Goal: Task Accomplishment & Management: Manage account settings

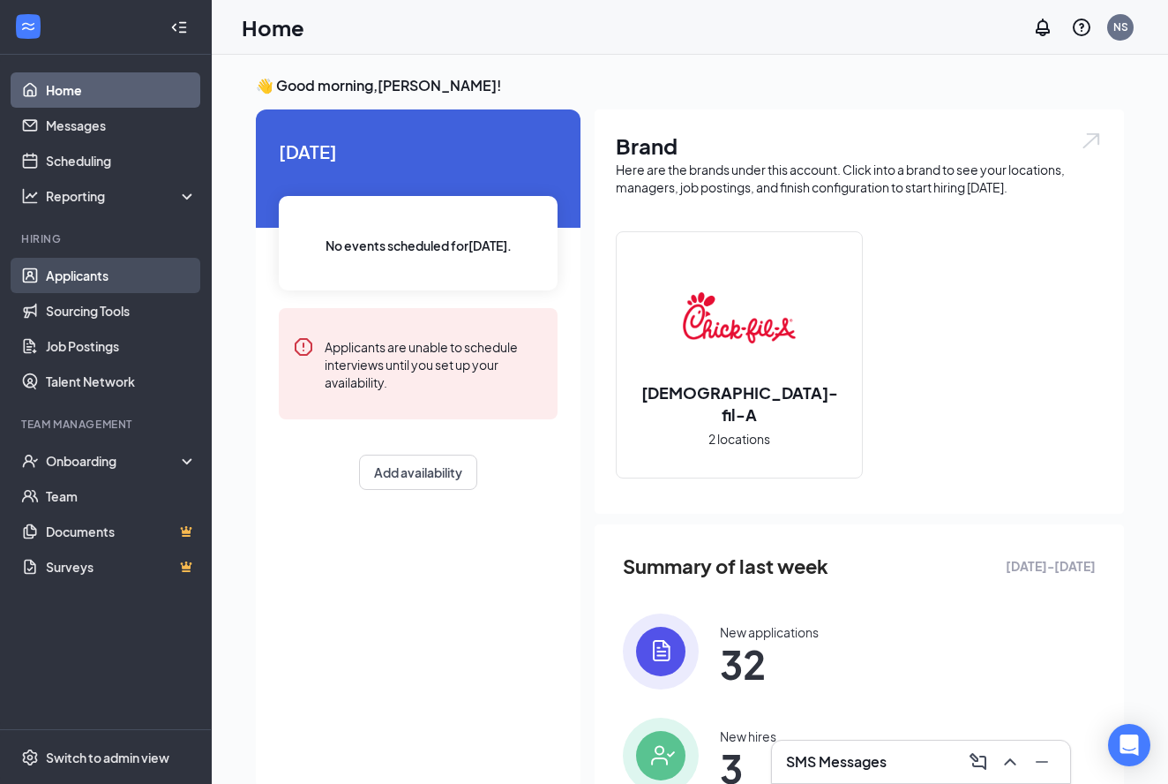
click at [78, 284] on link "Applicants" at bounding box center [121, 275] width 151 height 35
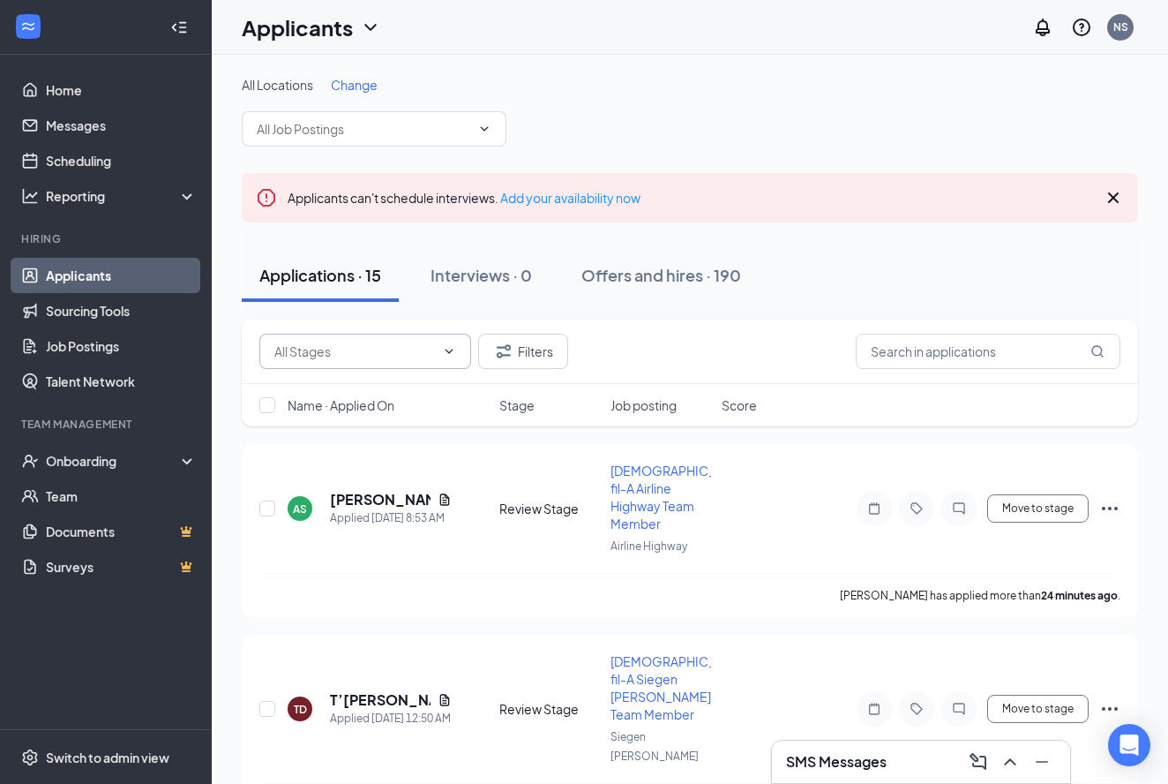
click at [349, 358] on input "text" at bounding box center [354, 350] width 161 height 19
click at [334, 431] on div "Scheduled (2)" at bounding box center [328, 425] width 79 height 19
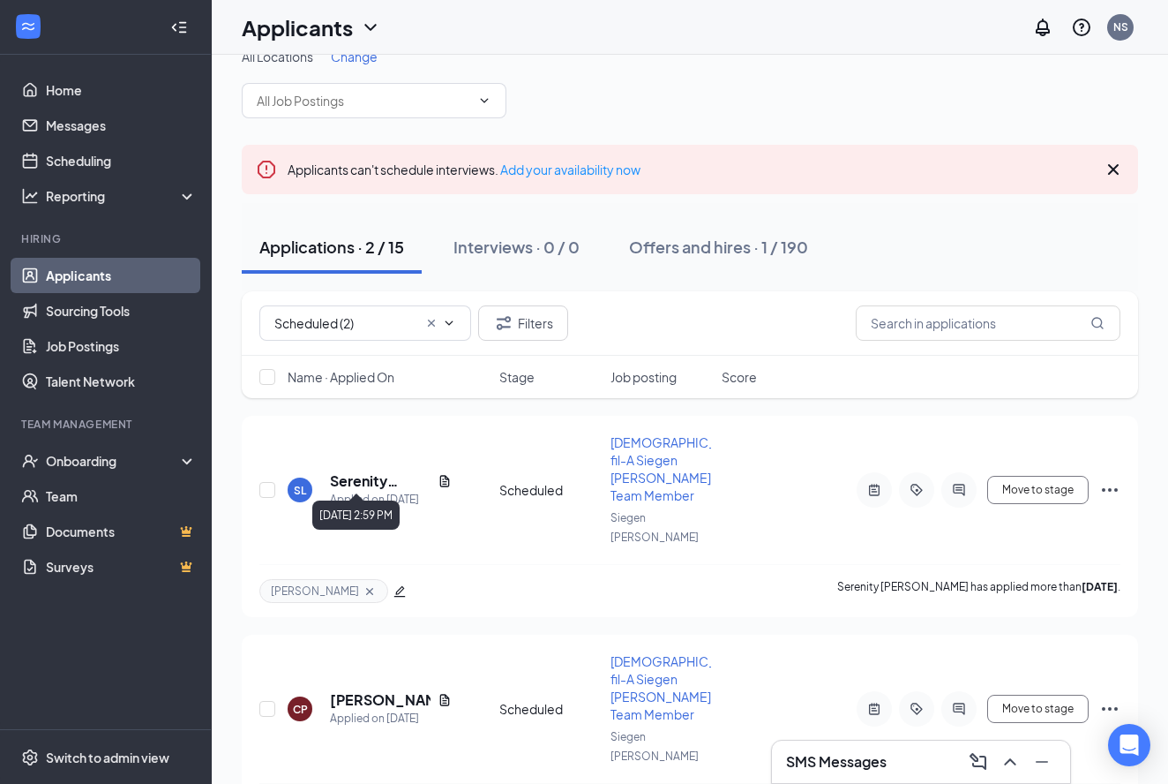
scroll to position [27, 0]
click at [365, 472] on h5 "Serenity [PERSON_NAME]" at bounding box center [380, 481] width 101 height 19
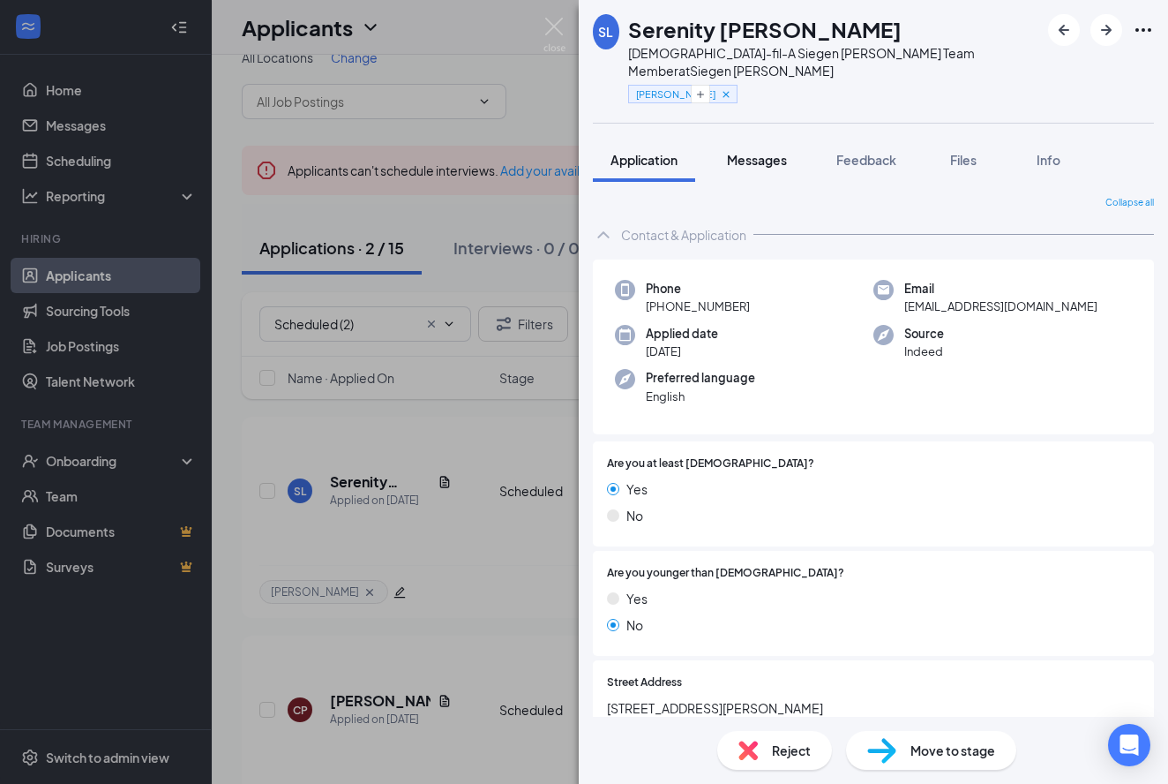
click at [745, 152] on span "Messages" at bounding box center [757, 160] width 60 height 16
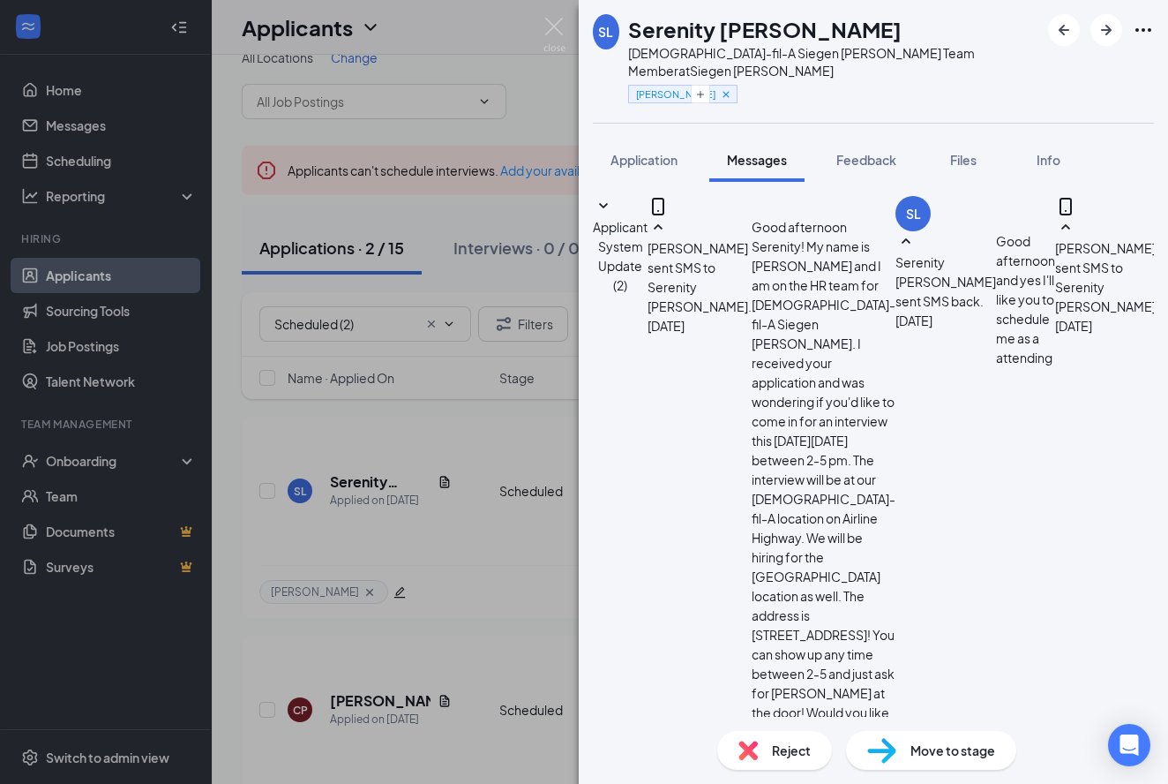
scroll to position [871, 0]
click at [550, 23] on img at bounding box center [555, 35] width 22 height 34
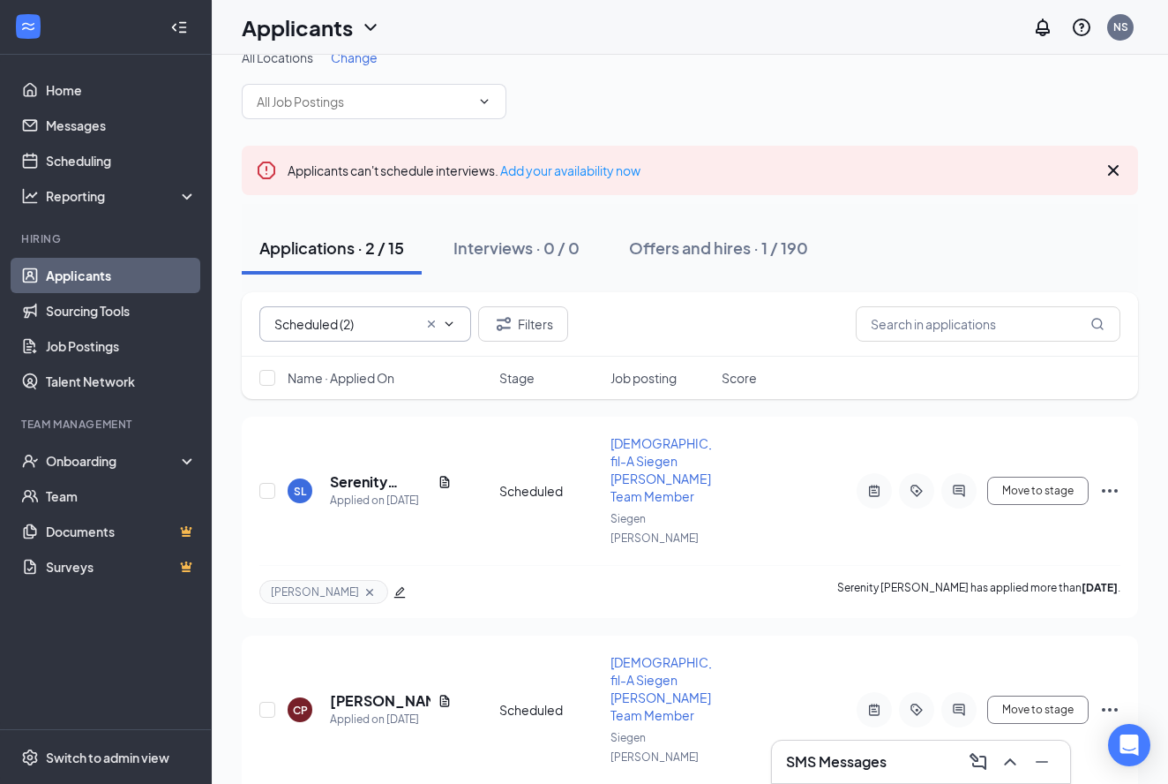
click at [302, 322] on input "Scheduled (2)" at bounding box center [345, 323] width 143 height 19
click at [311, 366] on div "Review Stage (13)" at bounding box center [340, 357] width 102 height 19
type input "Review Stage (13)"
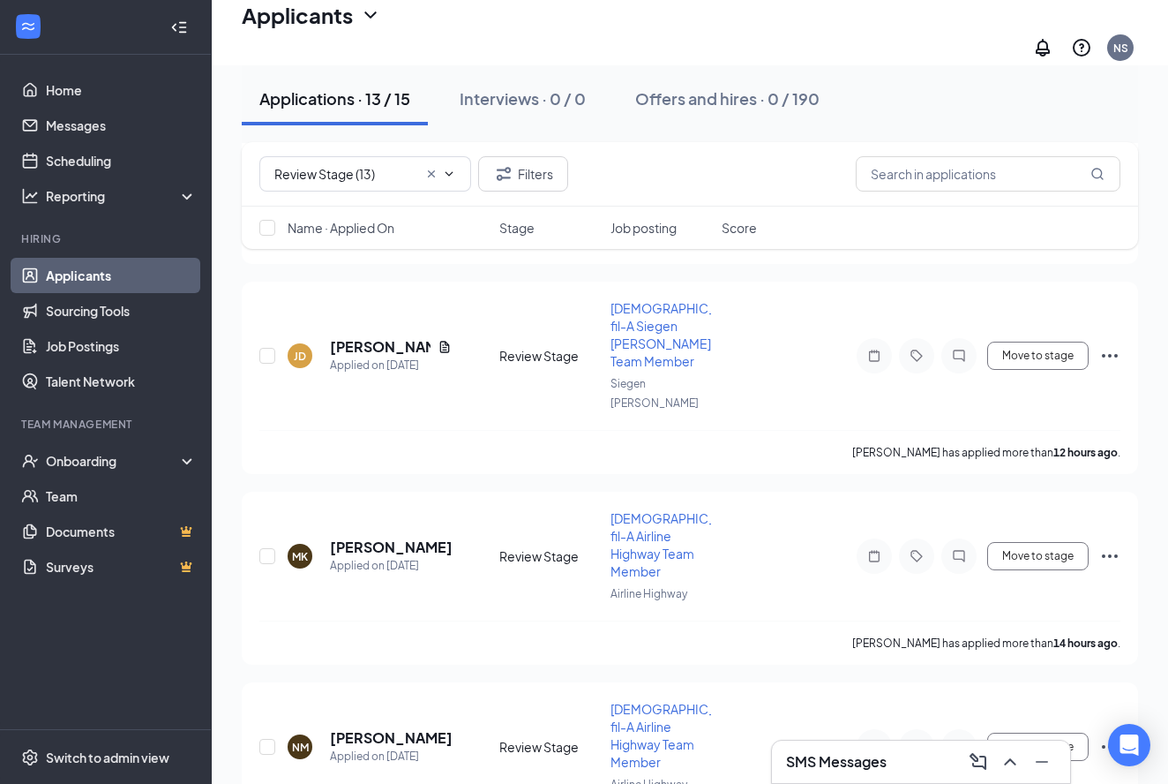
scroll to position [562, 0]
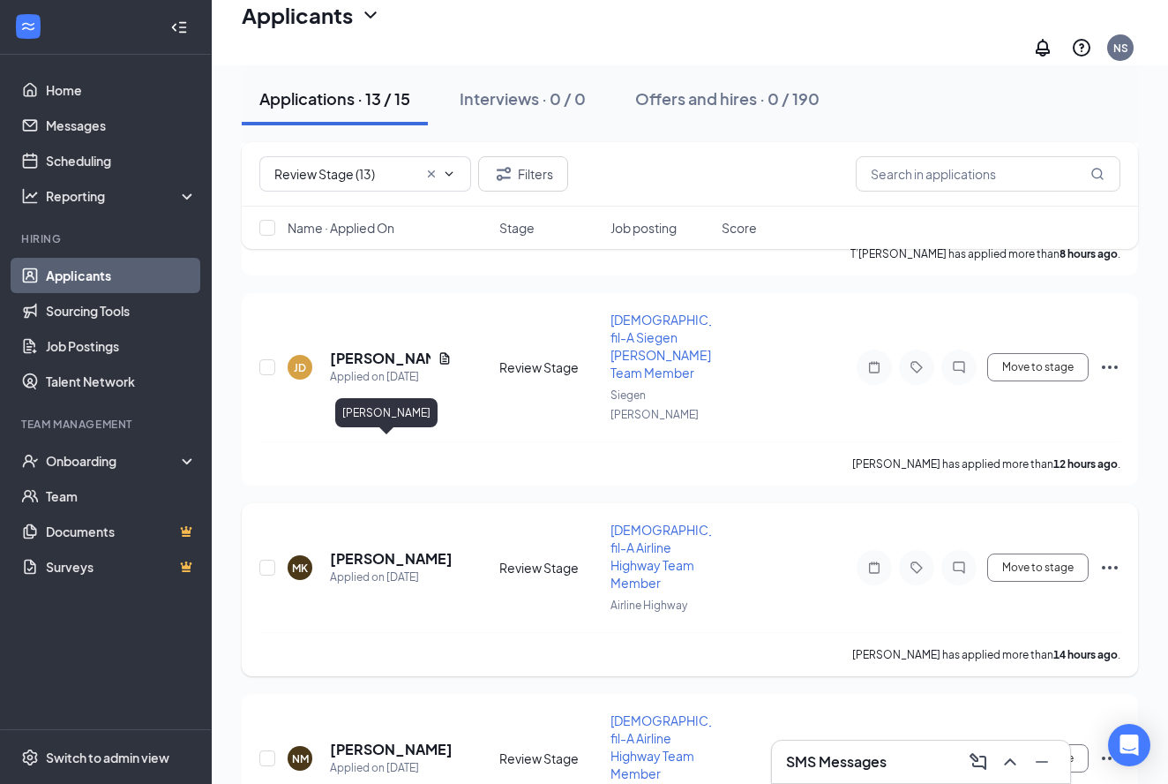
click at [357, 549] on h5 "[PERSON_NAME]" at bounding box center [391, 558] width 122 height 19
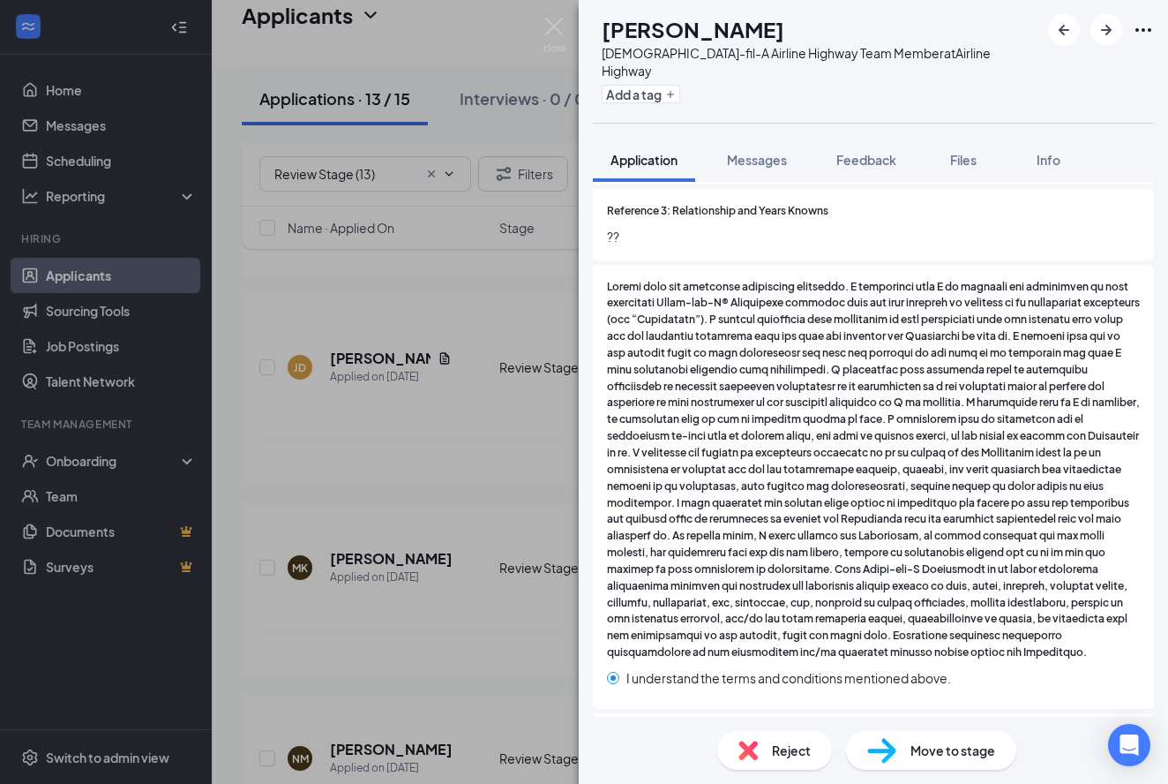
scroll to position [3749, 0]
click at [547, 34] on img at bounding box center [555, 35] width 22 height 34
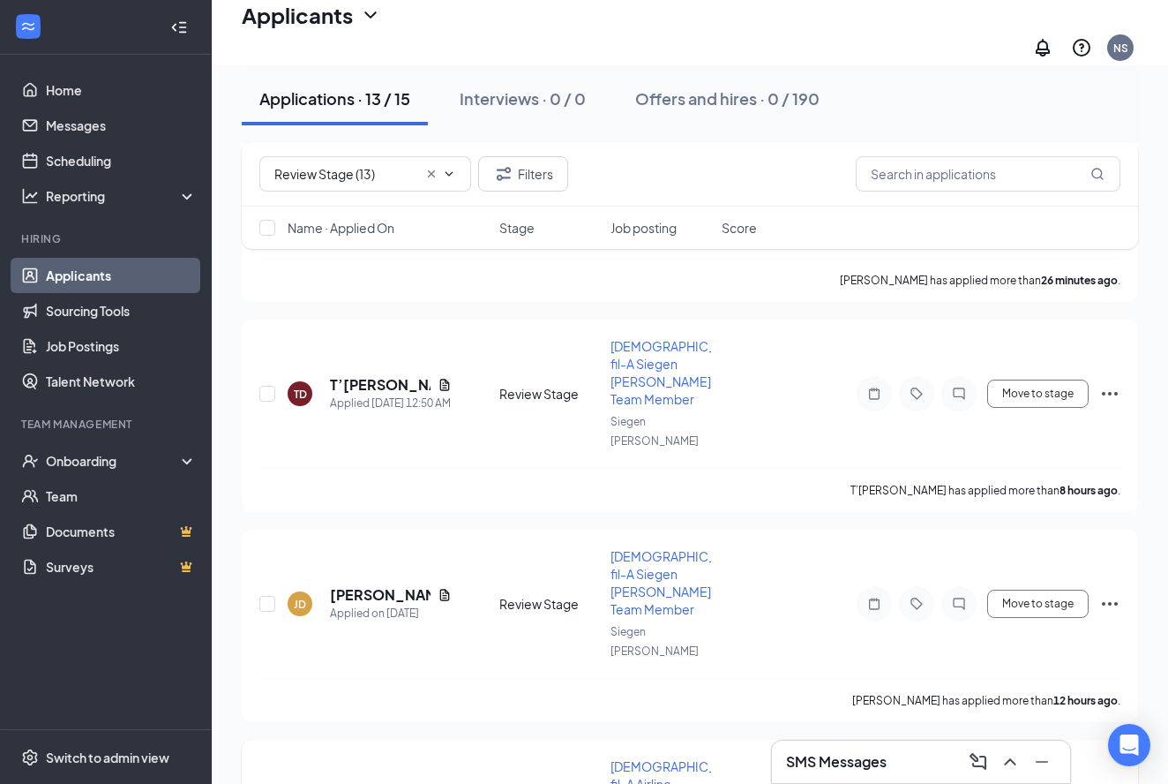
scroll to position [324, 0]
click at [354, 587] on h5 "[PERSON_NAME]" at bounding box center [380, 596] width 101 height 19
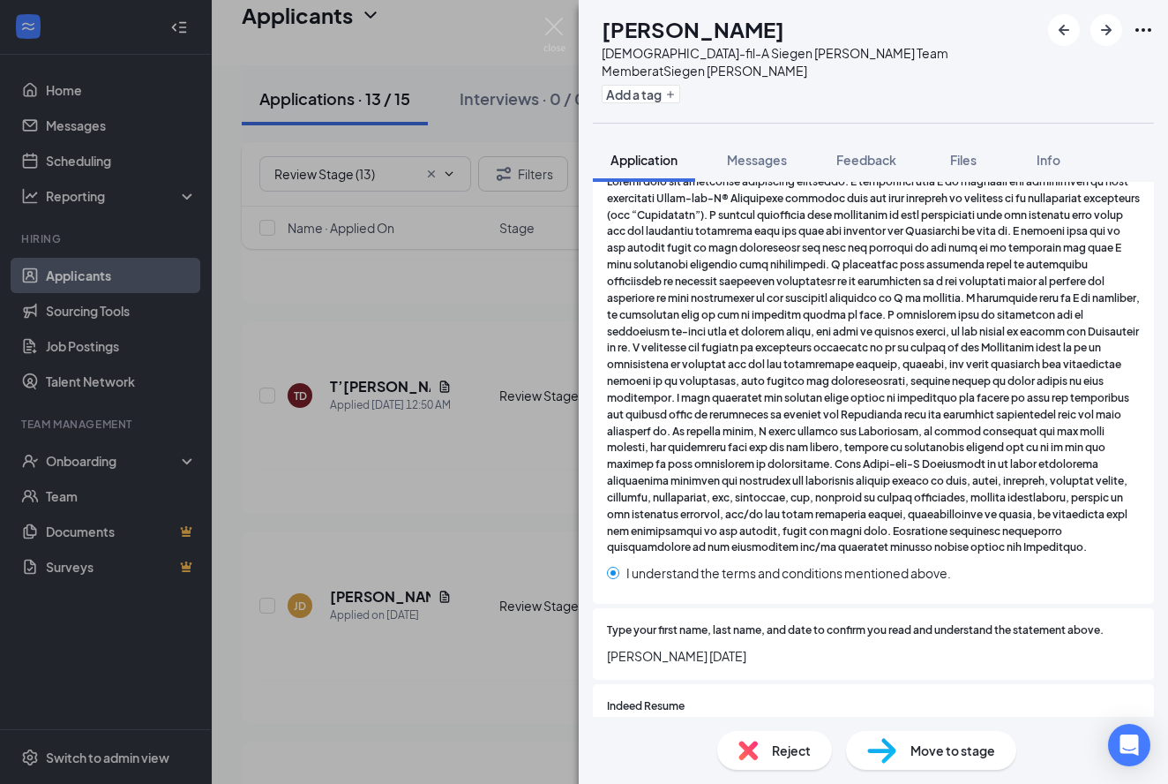
scroll to position [3200, 0]
click at [681, 733] on div "4b6332aa847906789a969a1dffad7804.pdf" at bounding box center [762, 740] width 247 height 14
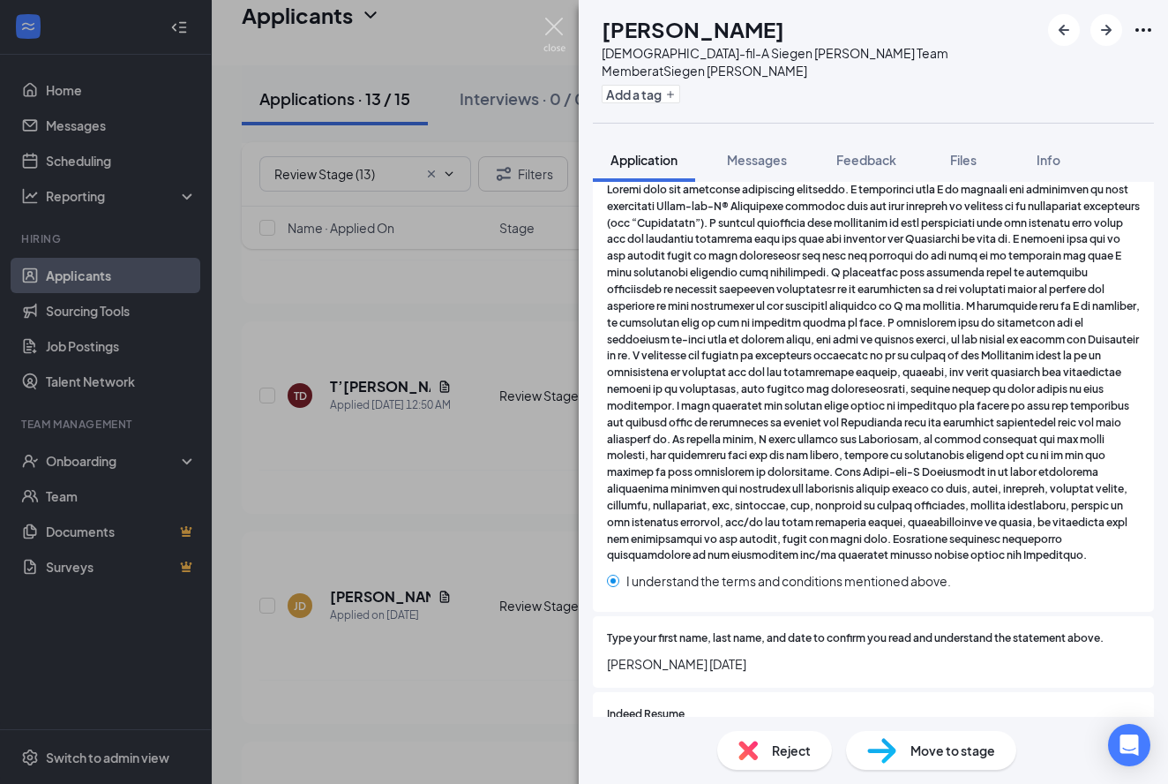
click at [555, 26] on img at bounding box center [555, 35] width 22 height 34
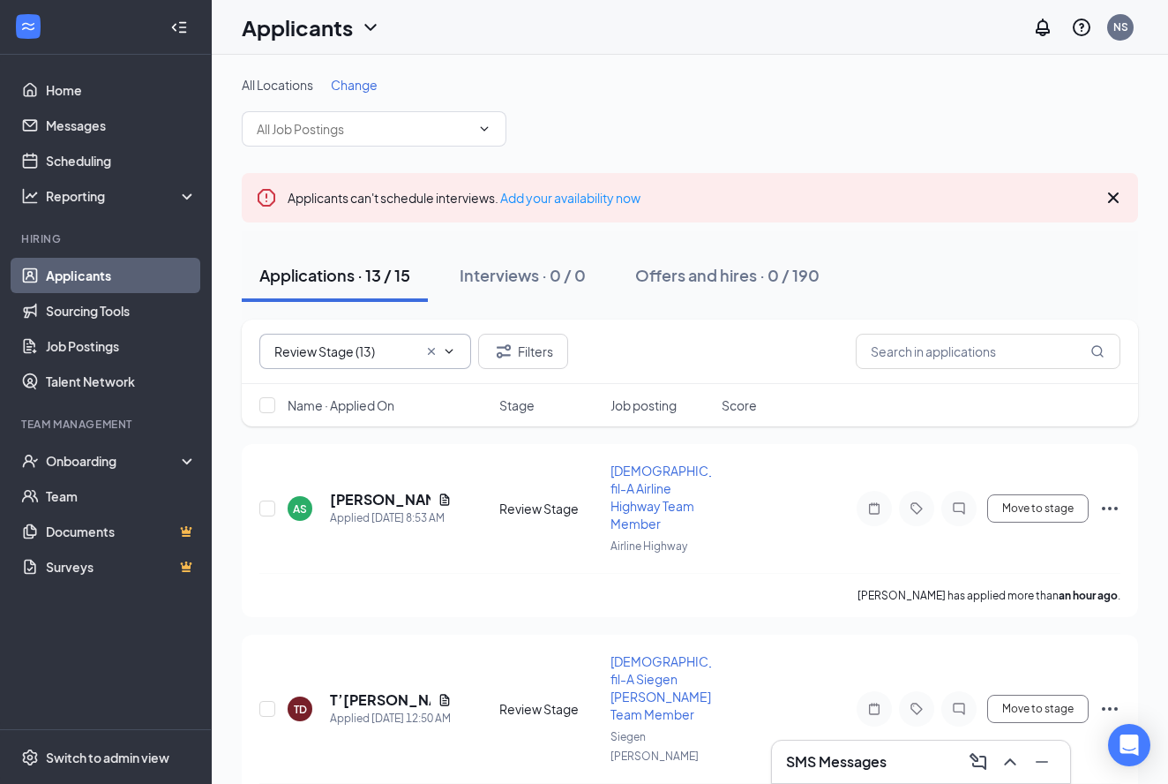
click at [282, 340] on span "Review Stage (13) Review Stage (13) Scheduled (2)" at bounding box center [365, 351] width 212 height 35
click at [329, 359] on input "Review Stage (13)" at bounding box center [345, 350] width 143 height 19
click at [322, 389] on div "Review Stage (13)" at bounding box center [340, 384] width 102 height 19
click at [112, 129] on link "Messages" at bounding box center [121, 125] width 151 height 35
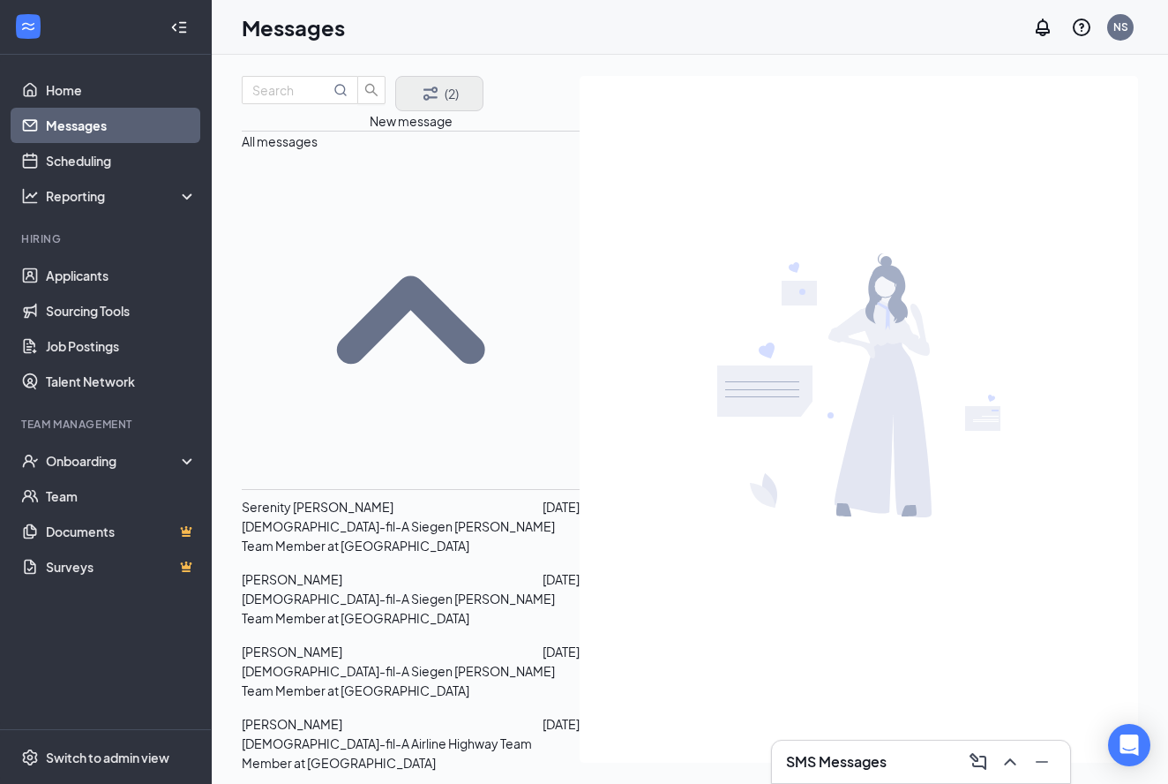
click at [438, 111] on button "(2)" at bounding box center [439, 93] width 88 height 35
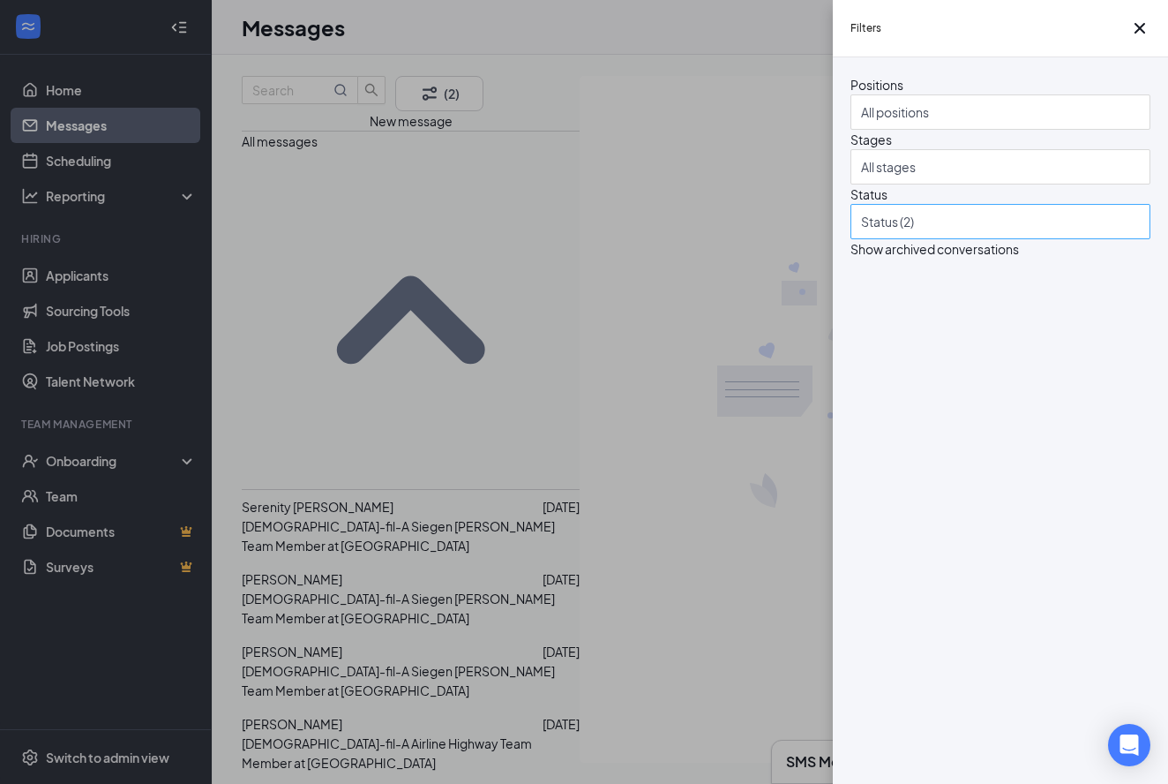
click at [887, 236] on div at bounding box center [992, 221] width 274 height 28
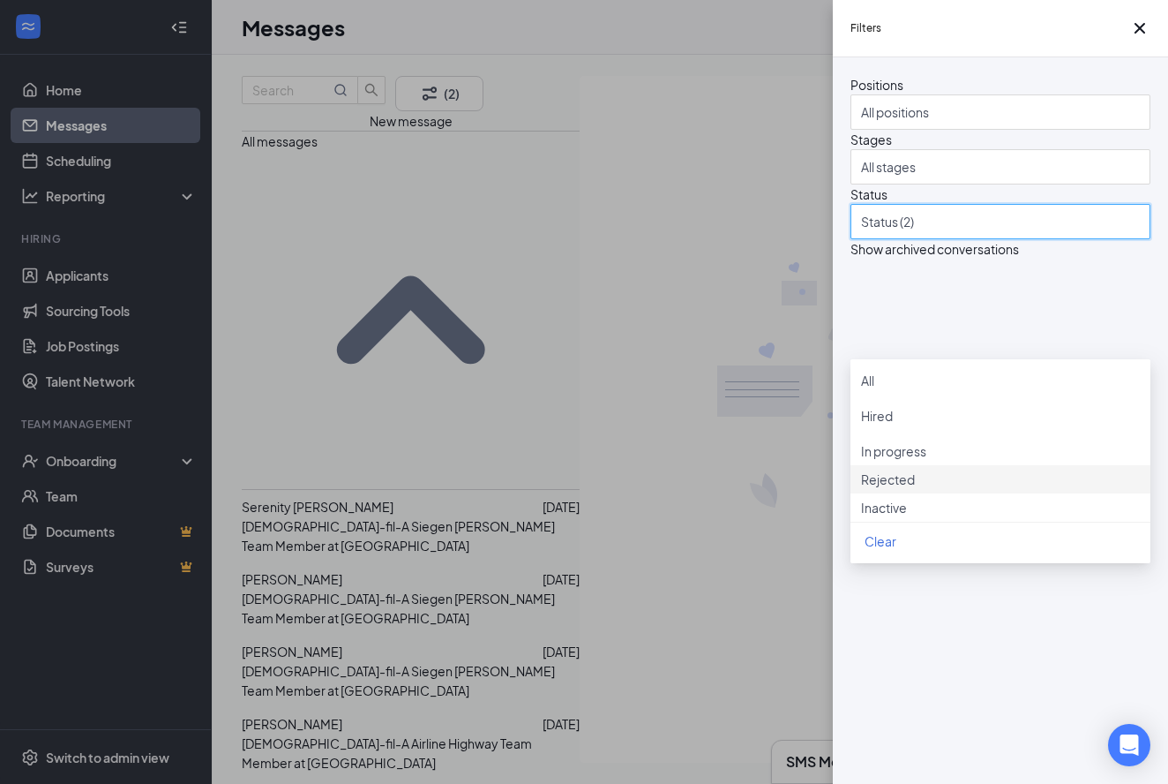
click at [871, 469] on div at bounding box center [1000, 469] width 279 height 0
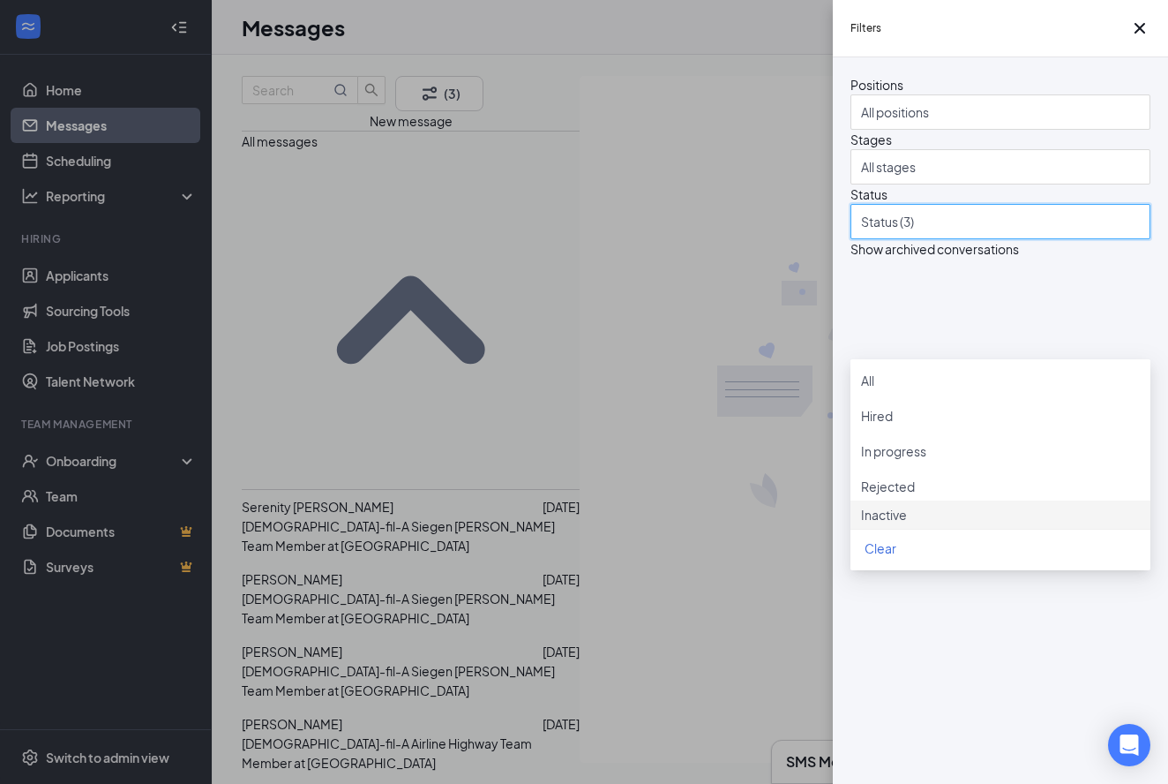
click at [654, 497] on div "Filters Positions All positions Stages All stages Status Status (3) Show archiv…" at bounding box center [584, 392] width 1168 height 784
